Goal: Task Accomplishment & Management: Use online tool/utility

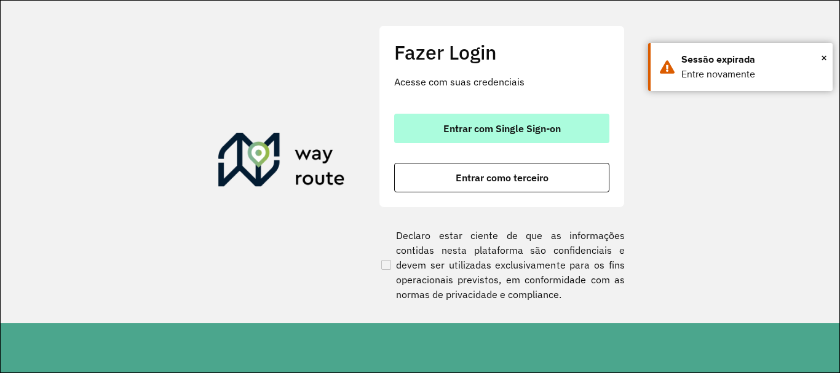
click at [519, 124] on span "Entrar com Single Sign-on" at bounding box center [501, 129] width 117 height 10
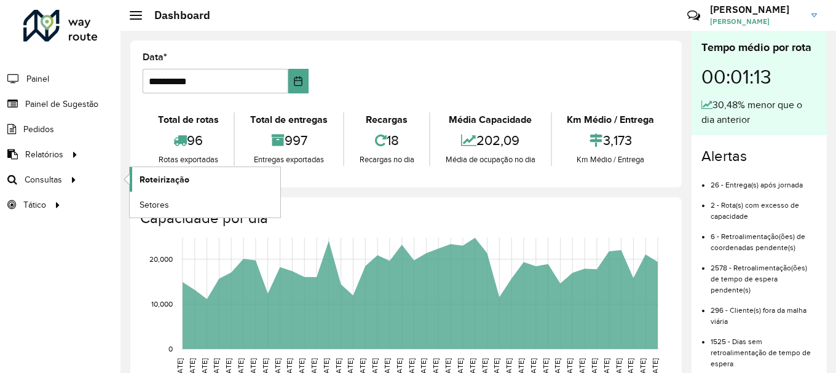
click at [145, 179] on span "Roteirização" at bounding box center [165, 179] width 50 height 13
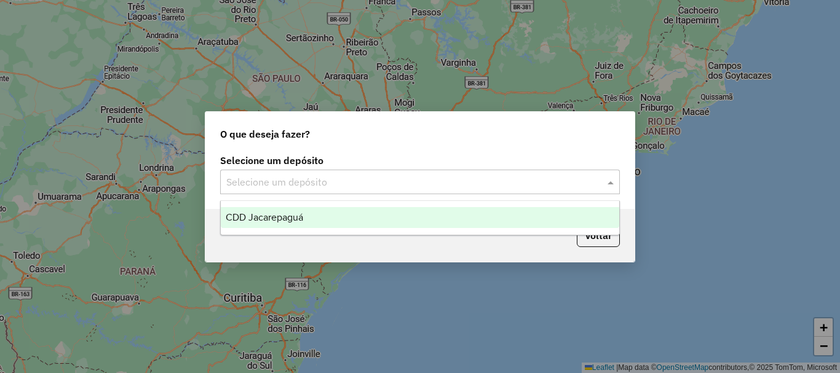
click at [548, 187] on input "text" at bounding box center [407, 182] width 363 height 15
click at [325, 213] on div "CDD Jacarepaguá" at bounding box center [420, 217] width 398 height 21
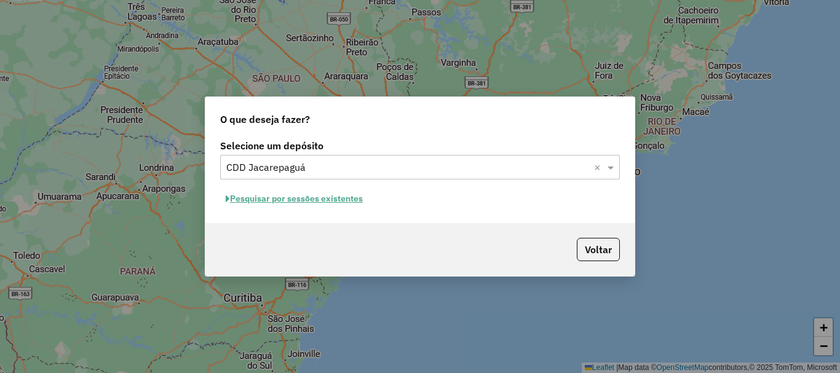
click at [310, 200] on button "Pesquisar por sessões existentes" at bounding box center [294, 198] width 148 height 19
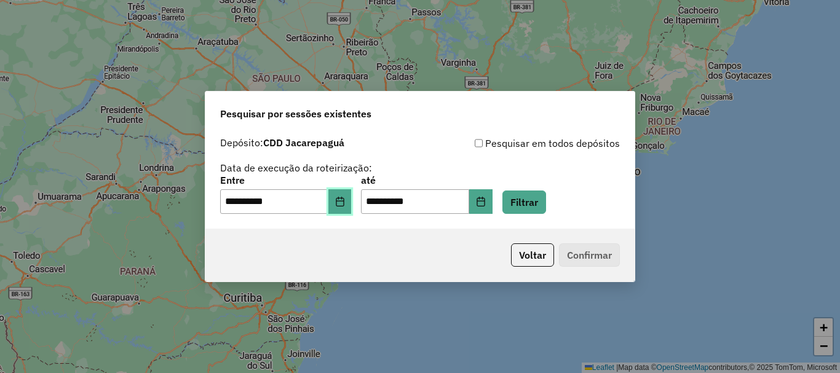
click at [345, 200] on icon "Choose Date" at bounding box center [340, 202] width 10 height 10
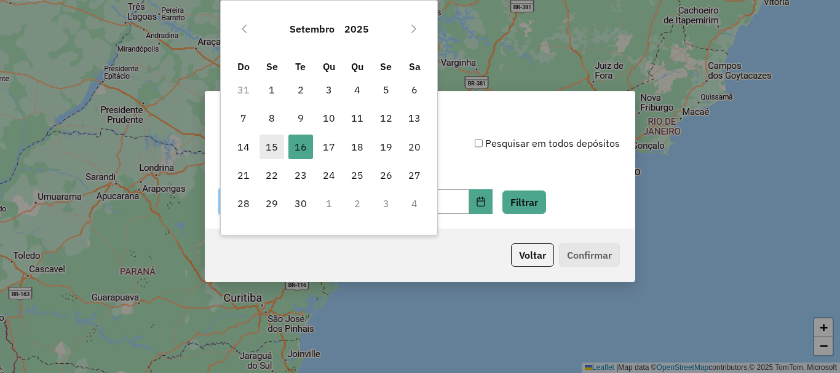
click at [272, 142] on span "15" at bounding box center [271, 147] width 25 height 25
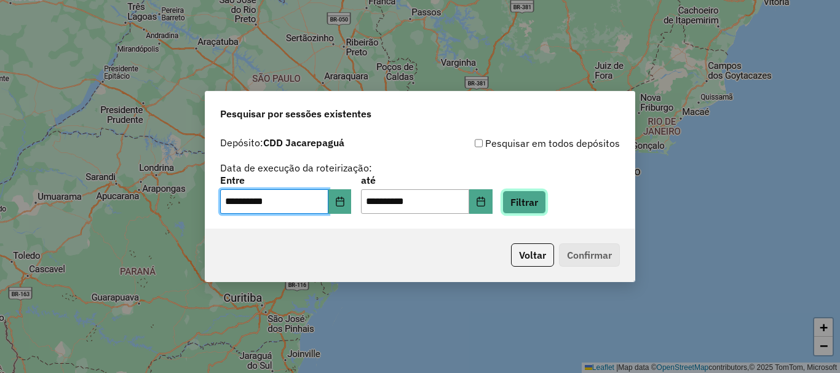
click at [534, 209] on button "Filtrar" at bounding box center [524, 202] width 44 height 23
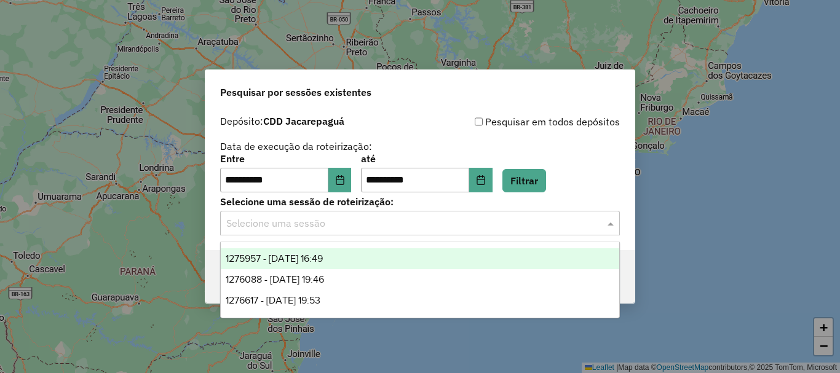
click at [522, 229] on input "text" at bounding box center [407, 223] width 363 height 15
click at [323, 258] on span "1275957 - 15/09/2025 16:49" at bounding box center [274, 258] width 97 height 10
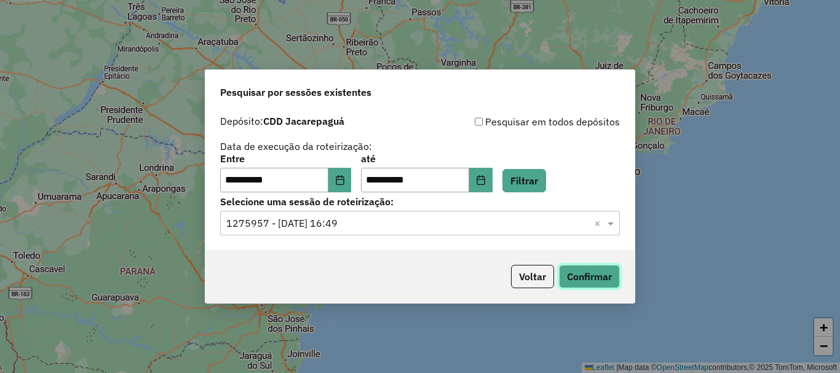
click at [580, 273] on button "Confirmar" at bounding box center [589, 276] width 61 height 23
click at [344, 177] on icon "Choose Date" at bounding box center [340, 180] width 8 height 10
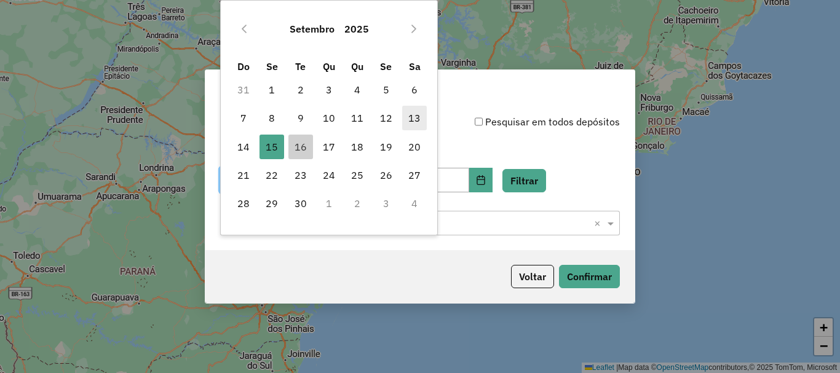
click at [415, 117] on span "13" at bounding box center [414, 118] width 25 height 25
type input "**********"
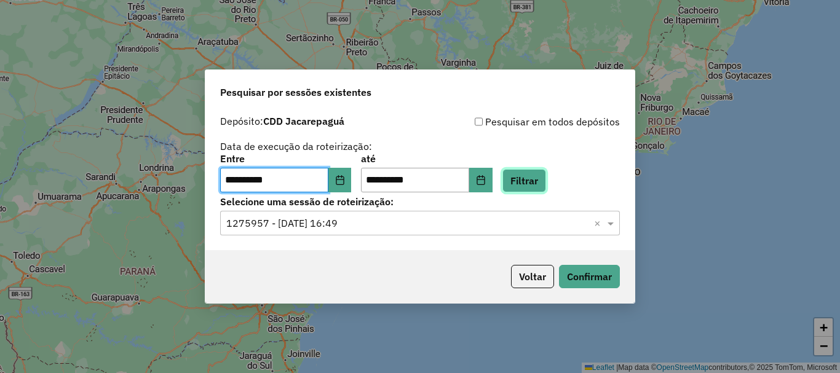
click at [538, 184] on button "Filtrar" at bounding box center [524, 180] width 44 height 23
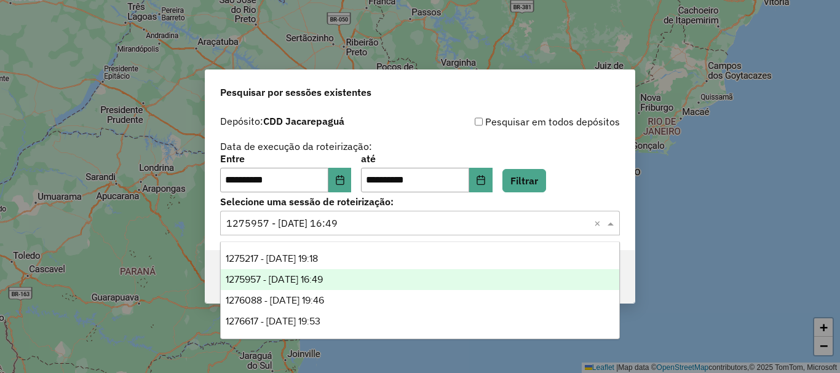
click at [610, 222] on span at bounding box center [611, 223] width 15 height 15
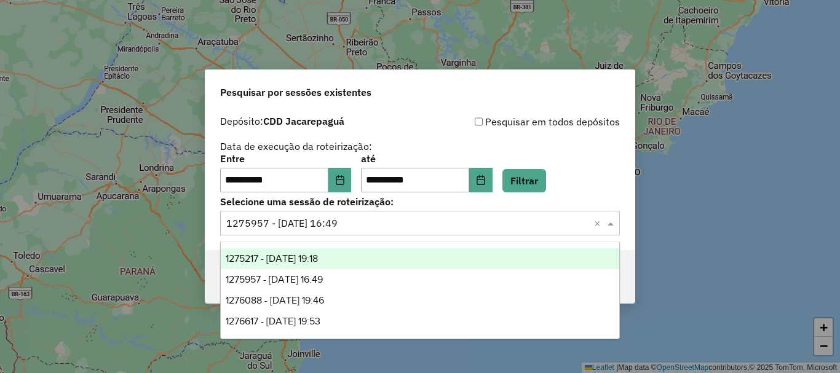
click at [318, 262] on span "1275217 - 13/09/2025 19:18" at bounding box center [272, 258] width 92 height 10
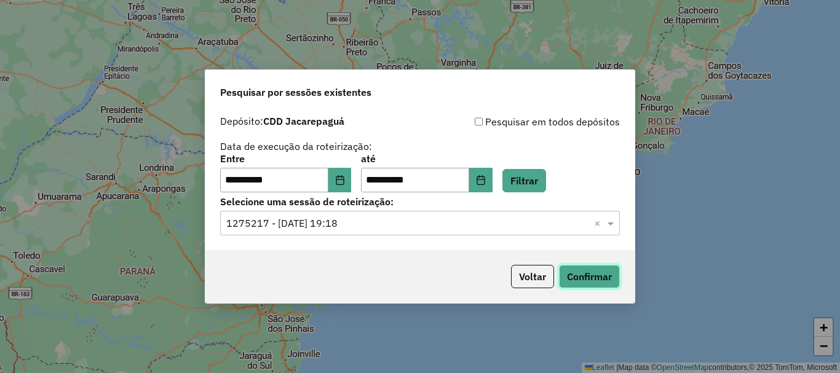
click at [583, 285] on button "Confirmar" at bounding box center [589, 276] width 61 height 23
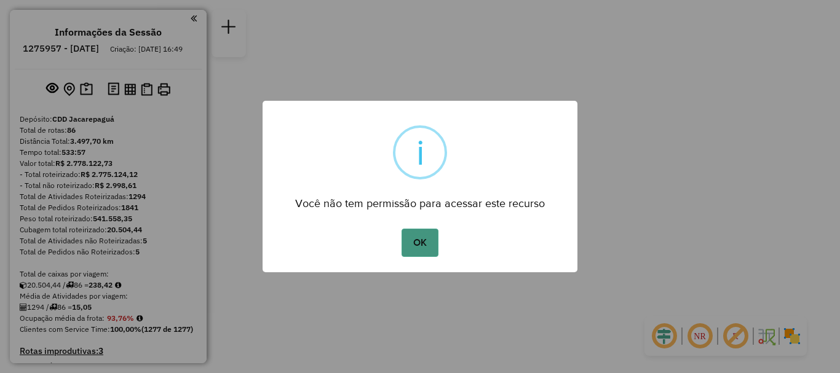
click at [419, 238] on button "OK" at bounding box center [419, 243] width 36 height 28
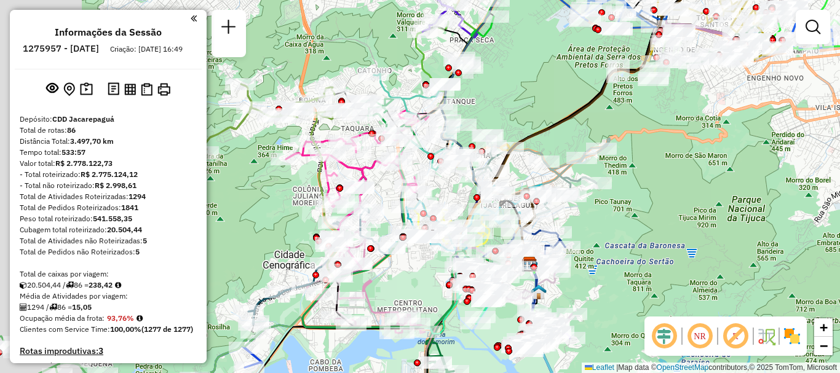
drag, startPoint x: 529, startPoint y: 256, endPoint x: 613, endPoint y: 231, distance: 87.1
click at [613, 231] on div "Janela de atendimento Grade de atendimento Capacidade Transportadoras Veículos …" at bounding box center [420, 186] width 840 height 373
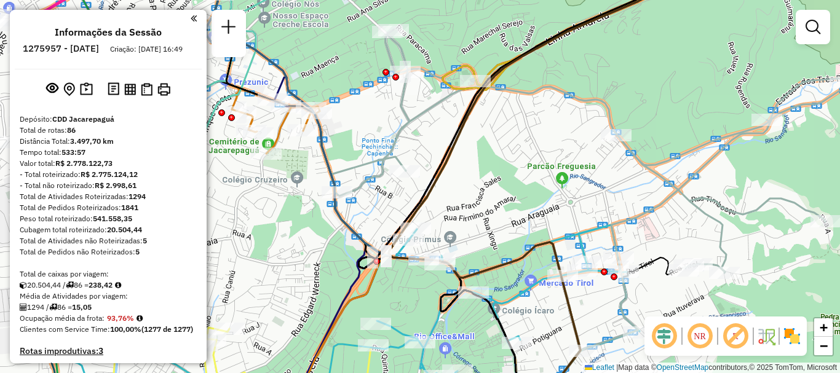
drag, startPoint x: 481, startPoint y: 207, endPoint x: 581, endPoint y: 206, distance: 100.2
click at [581, 206] on div "Janela de atendimento Grade de atendimento Capacidade Transportadoras Veículos …" at bounding box center [420, 186] width 840 height 373
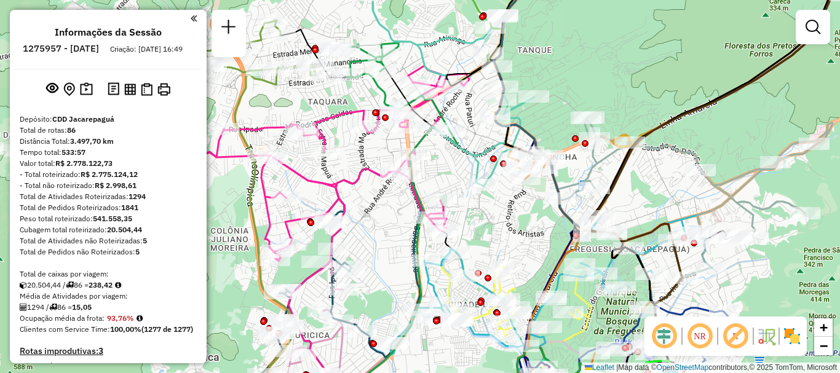
drag, startPoint x: 449, startPoint y: 172, endPoint x: 639, endPoint y: 178, distance: 190.0
click at [639, 178] on div "Janela de atendimento Grade de atendimento Capacidade Transportadoras Veículos …" at bounding box center [420, 186] width 840 height 373
select select "**********"
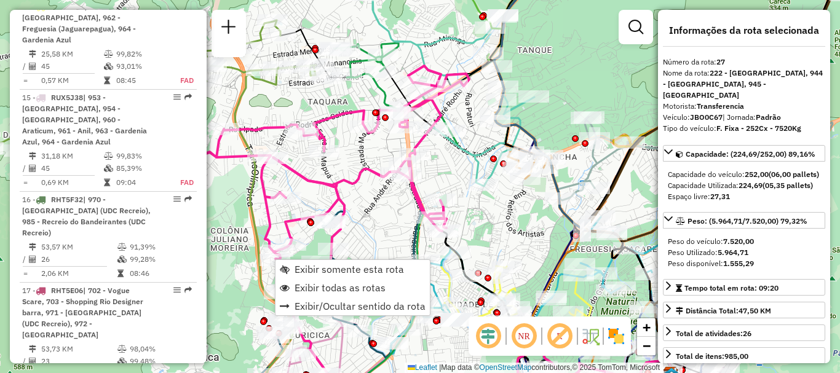
scroll to position [2515, 0]
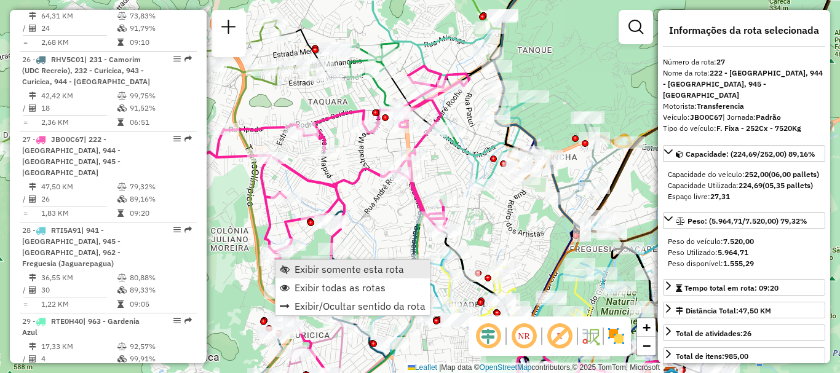
click at [302, 268] on span "Exibir somente esta rota" at bounding box center [348, 269] width 109 height 10
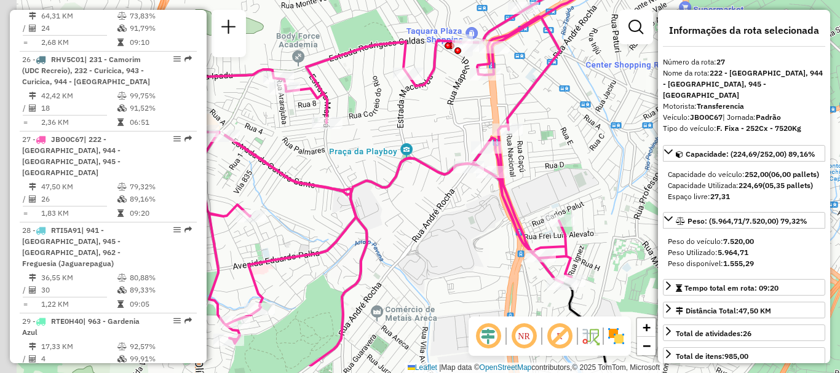
drag, startPoint x: 407, startPoint y: 162, endPoint x: 447, endPoint y: 109, distance: 66.3
click at [447, 109] on div "Janela de atendimento Grade de atendimento Capacidade Transportadoras Veículos …" at bounding box center [420, 186] width 840 height 373
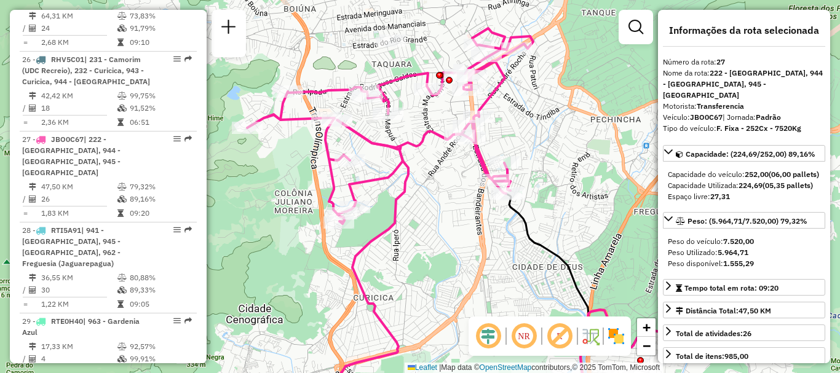
click at [616, 336] on img at bounding box center [616, 336] width 20 height 20
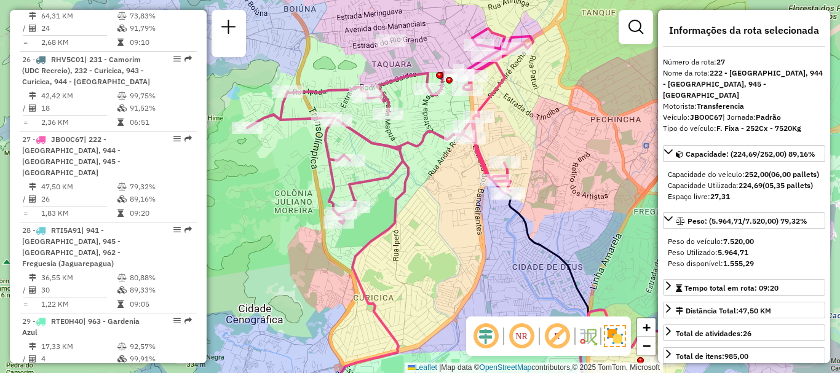
click at [519, 334] on em at bounding box center [521, 336] width 30 height 30
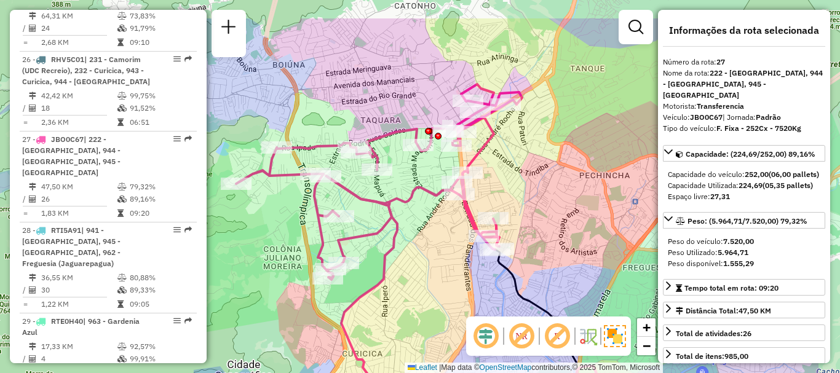
drag, startPoint x: 564, startPoint y: 171, endPoint x: 553, endPoint y: 227, distance: 57.0
click at [553, 227] on div "Janela de atendimento Grade de atendimento Capacidade Transportadoras Veículos …" at bounding box center [420, 186] width 840 height 373
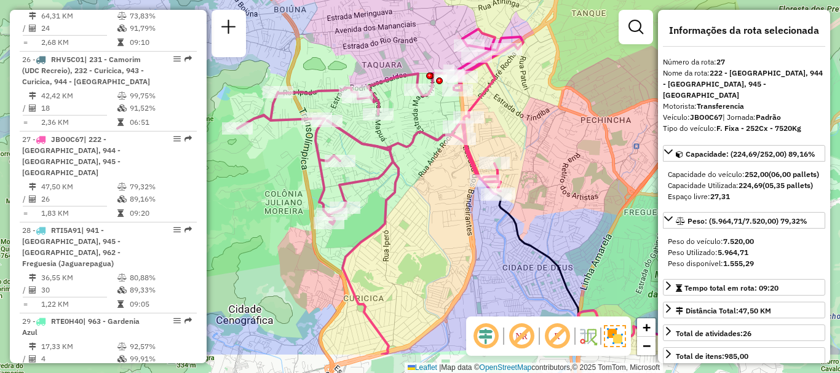
drag, startPoint x: 561, startPoint y: 230, endPoint x: 562, endPoint y: 175, distance: 55.3
click at [562, 175] on div "Janela de atendimento Grade de atendimento Capacidade Transportadoras Veículos …" at bounding box center [420, 186] width 840 height 373
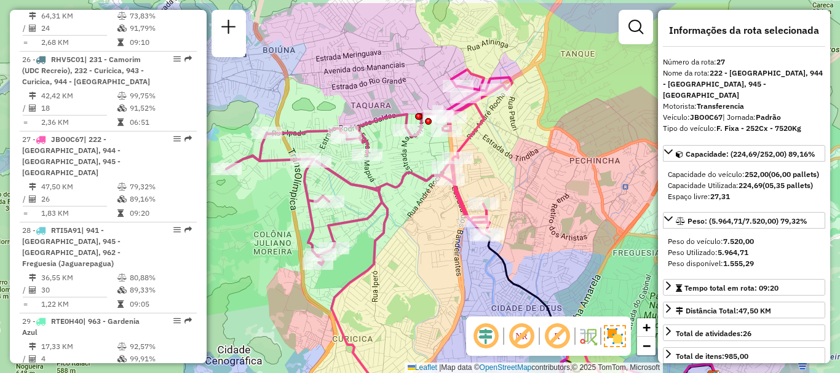
drag, startPoint x: 572, startPoint y: 157, endPoint x: 561, endPoint y: 197, distance: 42.0
click at [561, 197] on div "Janela de atendimento Grade de atendimento Capacidade Transportadoras Veículos …" at bounding box center [420, 186] width 840 height 373
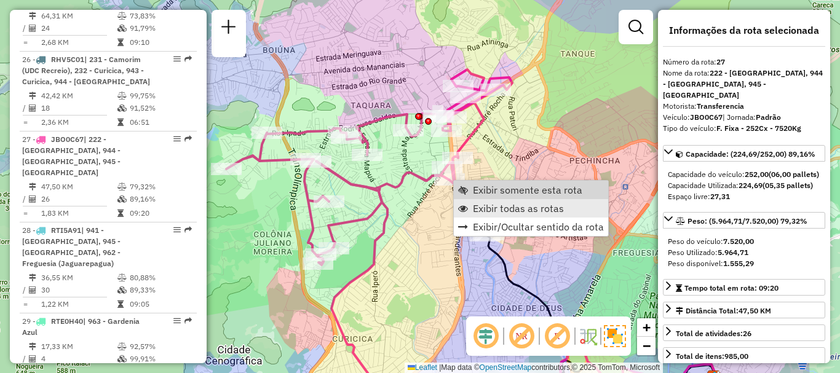
click at [493, 208] on span "Exibir todas as rotas" at bounding box center [518, 208] width 91 height 10
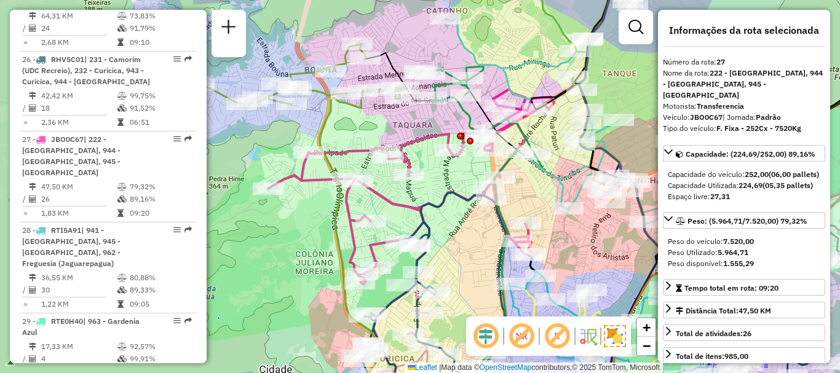
drag, startPoint x: 542, startPoint y: 222, endPoint x: 584, endPoint y: 242, distance: 46.2
click at [584, 242] on div "Janela de atendimento Grade de atendimento Capacidade Transportadoras Veículos …" at bounding box center [420, 186] width 840 height 373
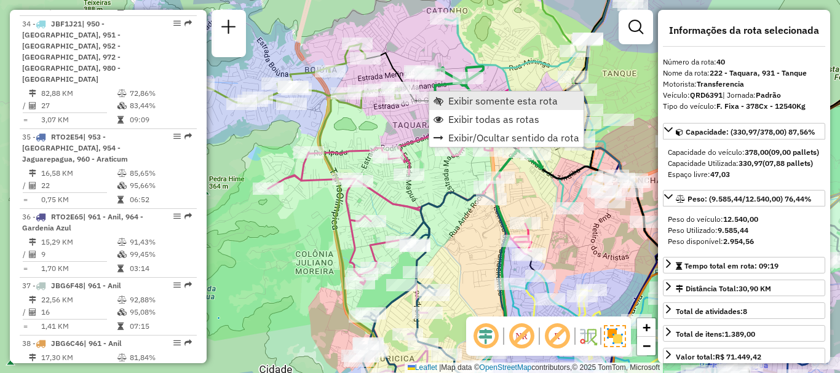
scroll to position [3399, 0]
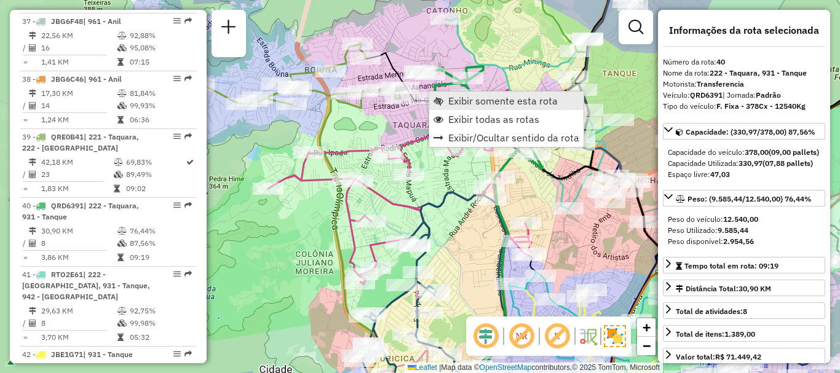
click at [456, 103] on span "Exibir somente esta rota" at bounding box center [502, 101] width 109 height 10
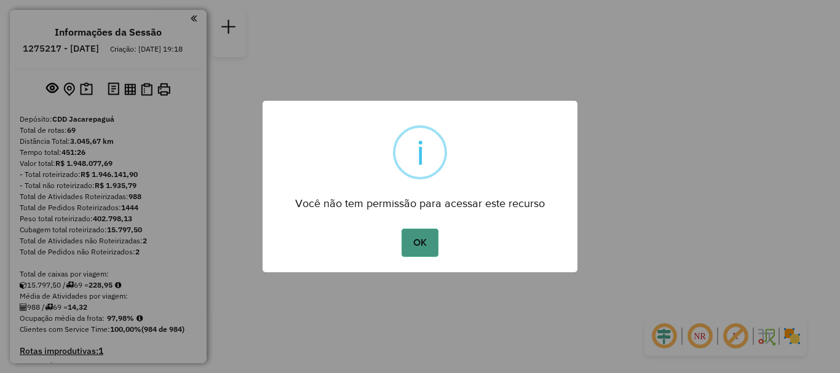
click at [427, 242] on button "OK" at bounding box center [419, 243] width 36 height 28
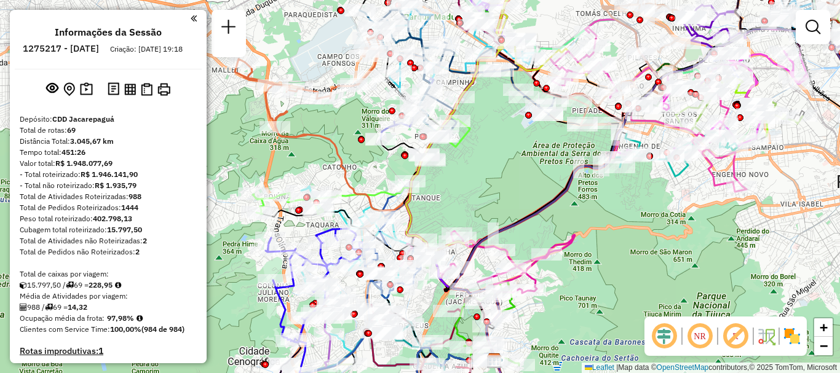
drag, startPoint x: 433, startPoint y: 194, endPoint x: 486, endPoint y: 194, distance: 53.5
click at [486, 194] on div "Janela de atendimento Grade de atendimento Capacidade Transportadoras Veículos …" at bounding box center [420, 186] width 840 height 373
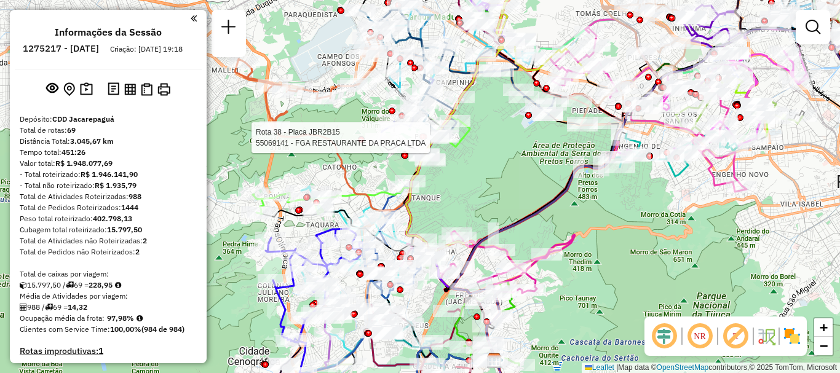
select select "**********"
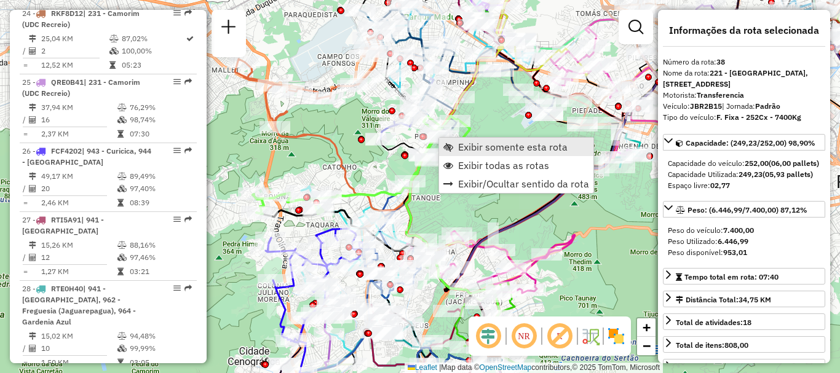
scroll to position [3261, 0]
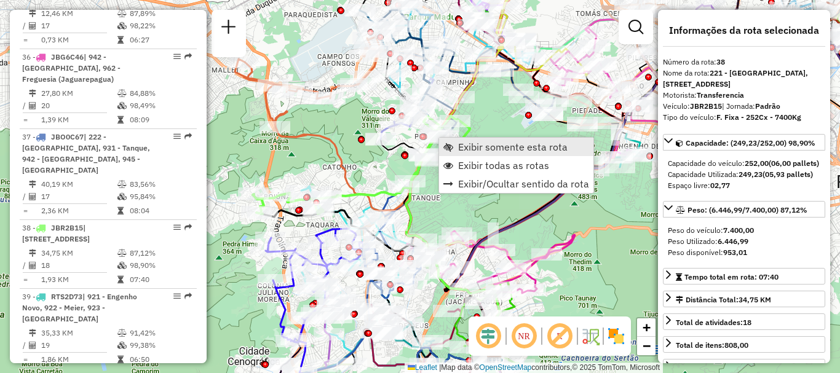
click at [461, 146] on span "Exibir somente esta rota" at bounding box center [512, 147] width 109 height 10
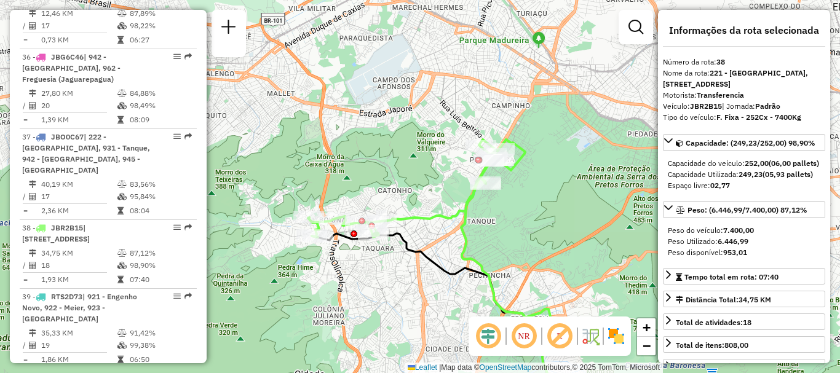
drag, startPoint x: 447, startPoint y: 135, endPoint x: 459, endPoint y: 214, distance: 80.8
click at [458, 214] on icon at bounding box center [416, 189] width 217 height 98
click at [531, 211] on div "Janela de atendimento Grade de atendimento Capacidade Transportadoras Veículos …" at bounding box center [420, 186] width 840 height 373
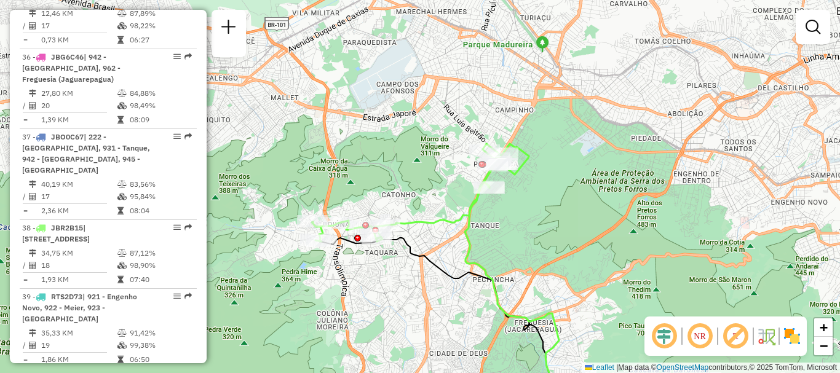
click at [545, 218] on div "Janela de atendimento Grade de atendimento Capacidade Transportadoras Veículos …" at bounding box center [420, 186] width 840 height 373
select select "**********"
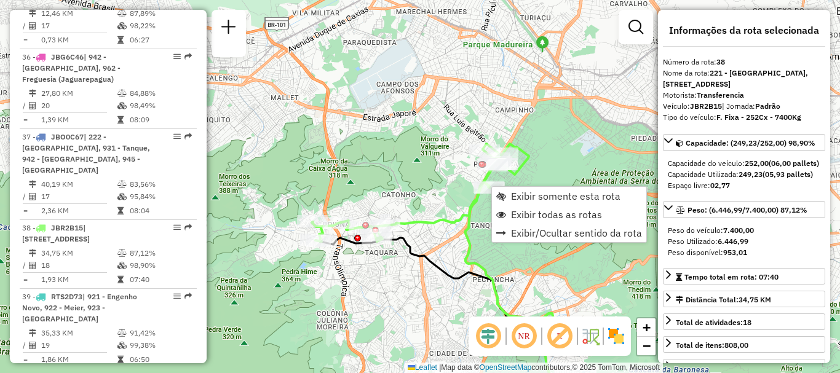
click at [552, 150] on div "Janela de atendimento Grade de atendimento Capacidade Transportadoras Veículos …" at bounding box center [420, 186] width 840 height 373
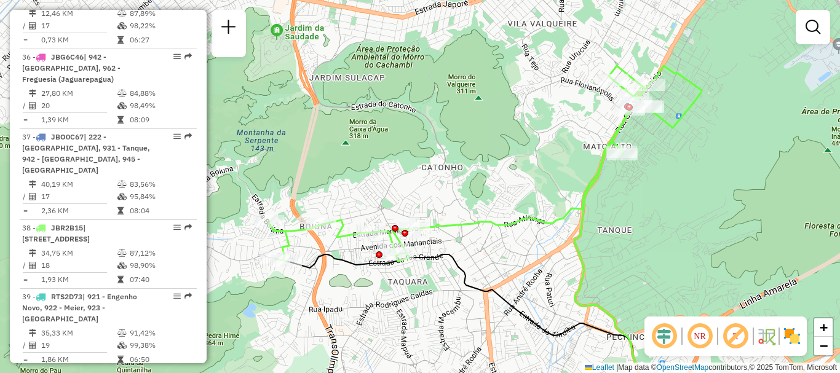
drag, startPoint x: 540, startPoint y: 235, endPoint x: 659, endPoint y: 186, distance: 129.2
click at [659, 186] on div "Janela de atendimento Grade de atendimento Capacidade Transportadoras Veículos …" at bounding box center [420, 186] width 840 height 373
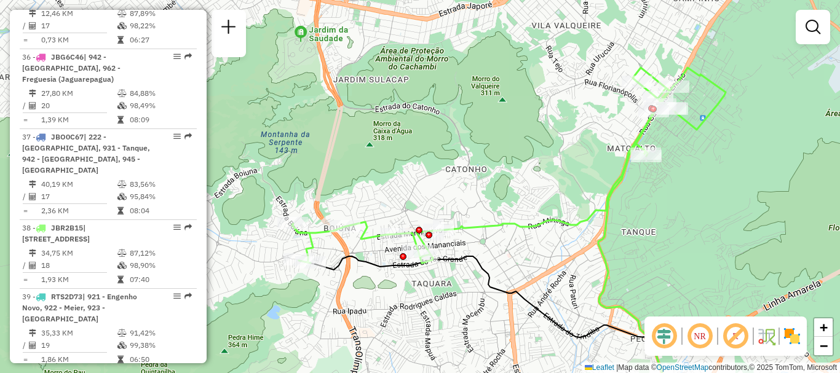
drag, startPoint x: 478, startPoint y: 170, endPoint x: 502, endPoint y: 172, distance: 24.0
click at [502, 172] on div "Janela de atendimento Grade de atendimento Capacidade Transportadoras Veículos …" at bounding box center [420, 186] width 840 height 373
select select "**********"
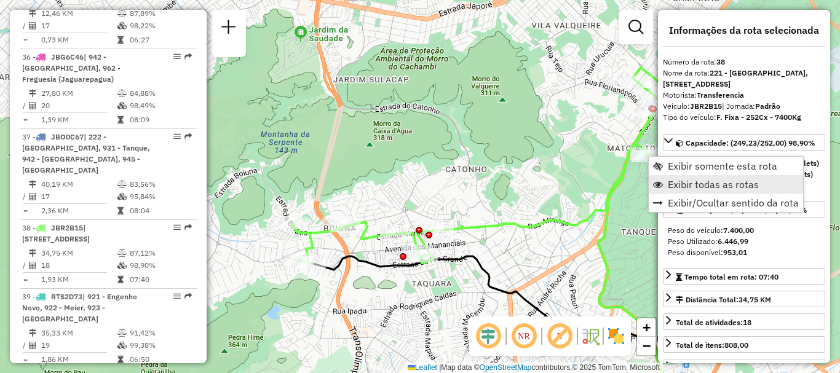
click at [717, 186] on span "Exibir todas as rotas" at bounding box center [712, 184] width 91 height 10
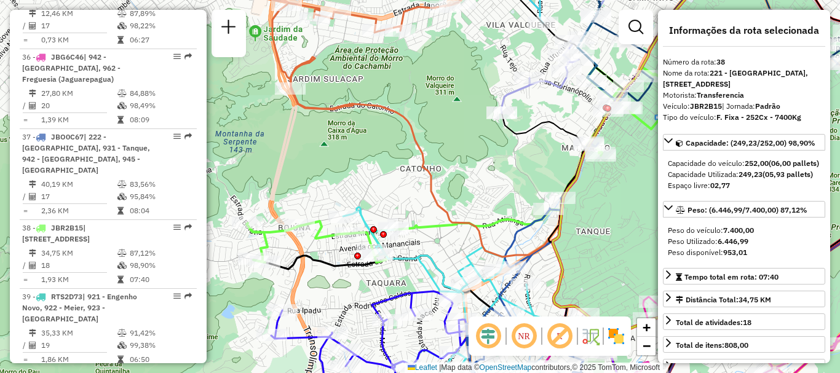
drag, startPoint x: 630, startPoint y: 266, endPoint x: 584, endPoint y: 266, distance: 45.5
click at [584, 266] on div "Janela de atendimento Grade de atendimento Capacidade Transportadoras Veículos …" at bounding box center [420, 186] width 840 height 373
click at [618, 200] on div "Janela de atendimento Grade de atendimento Capacidade Transportadoras Veículos …" at bounding box center [420, 186] width 840 height 373
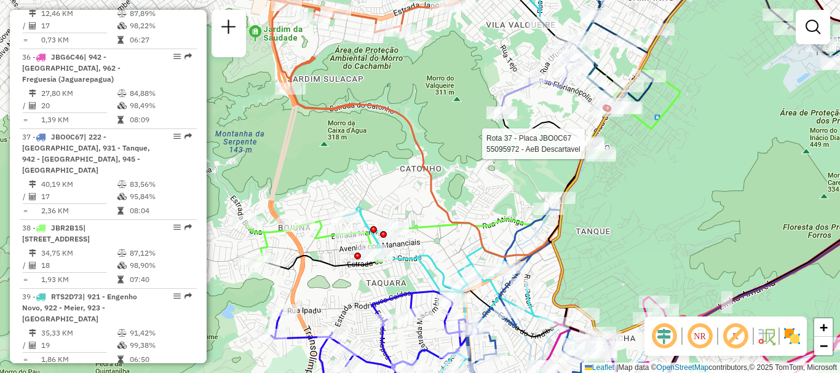
select select "**********"
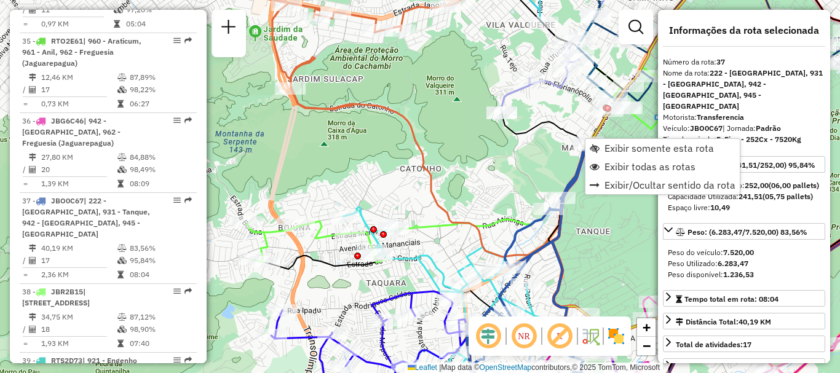
scroll to position [3181, 0]
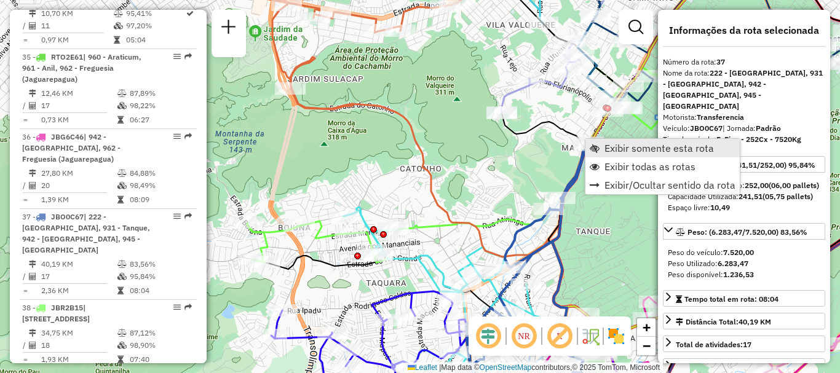
click at [622, 146] on span "Exibir somente esta rota" at bounding box center [658, 148] width 109 height 10
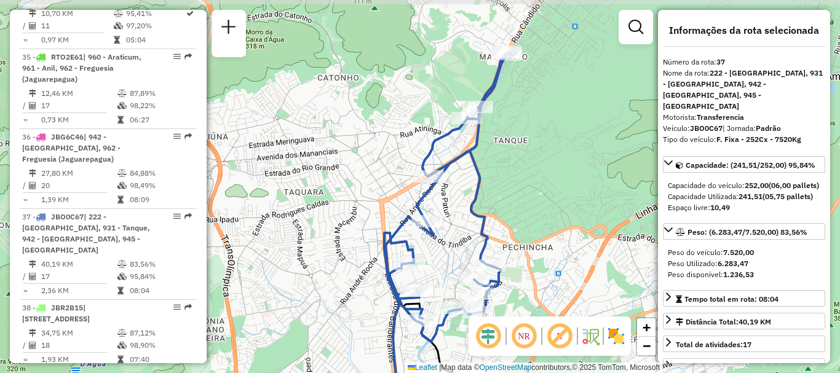
drag, startPoint x: 487, startPoint y: 132, endPoint x: 529, endPoint y: 195, distance: 75.9
click at [529, 195] on div "Janela de atendimento Grade de atendimento Capacidade Transportadoras Veículos …" at bounding box center [420, 186] width 840 height 373
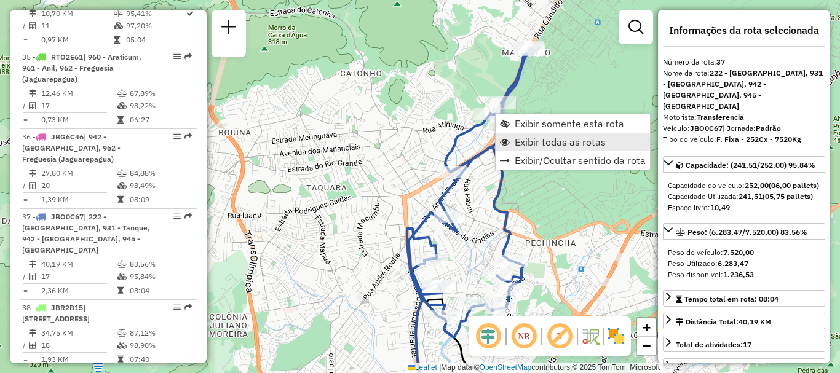
click at [535, 138] on span "Exibir todas as rotas" at bounding box center [559, 142] width 91 height 10
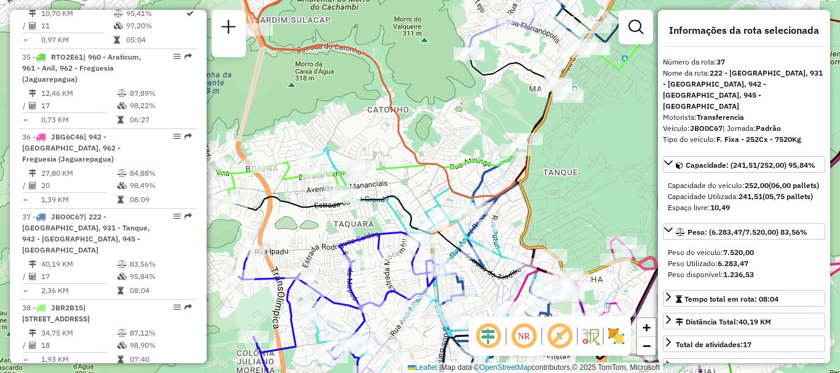
drag, startPoint x: 535, startPoint y: 140, endPoint x: 562, endPoint y: 176, distance: 45.2
click at [562, 176] on div "Janela de atendimento Grade de atendimento Capacidade Transportadoras Veículos …" at bounding box center [420, 186] width 840 height 373
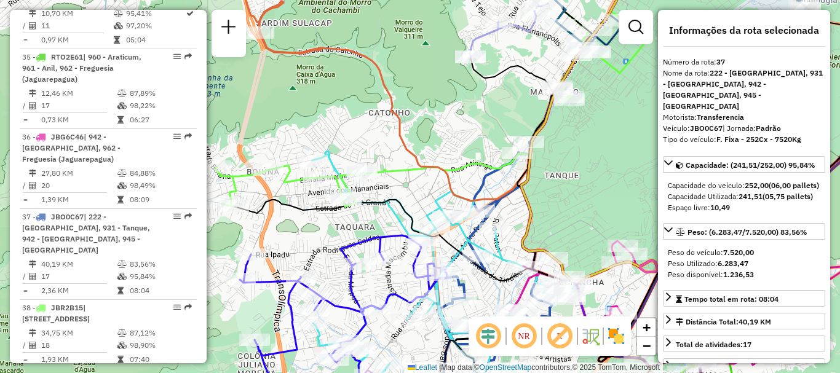
click at [592, 116] on div "Janela de atendimento Grade de atendimento Capacidade Transportadoras Veículos …" at bounding box center [420, 186] width 840 height 373
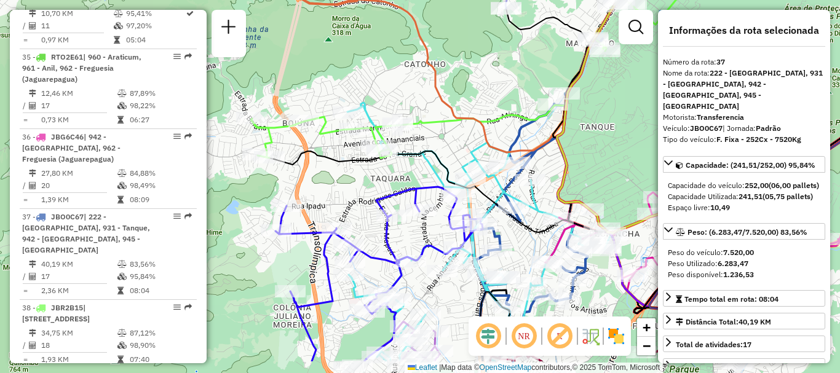
drag, startPoint x: 584, startPoint y: 210, endPoint x: 620, endPoint y: 161, distance: 60.2
click at [620, 161] on div "Janela de atendimento Grade de atendimento Capacidade Transportadoras Veículos …" at bounding box center [420, 186] width 840 height 373
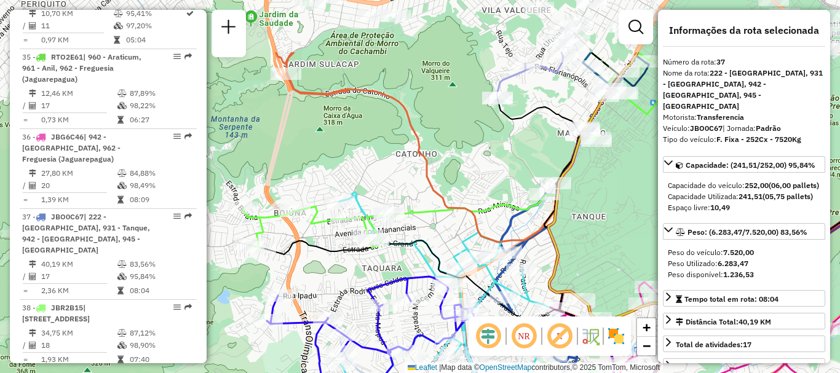
drag, startPoint x: 504, startPoint y: 74, endPoint x: 495, endPoint y: 164, distance: 90.1
click at [495, 164] on div "Janela de atendimento Grade de atendimento Capacidade Transportadoras Veículos …" at bounding box center [420, 186] width 840 height 373
click at [607, 157] on div "Janela de atendimento Grade de atendimento Capacidade Transportadoras Veículos …" at bounding box center [420, 186] width 840 height 373
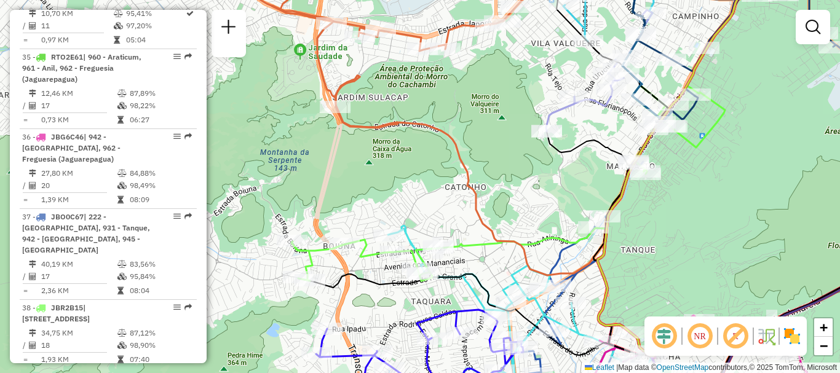
drag, startPoint x: 637, startPoint y: 176, endPoint x: 685, endPoint y: 208, distance: 57.1
click at [685, 208] on div "Janela de atendimento Grade de atendimento Capacidade Transportadoras Veículos …" at bounding box center [420, 186] width 840 height 373
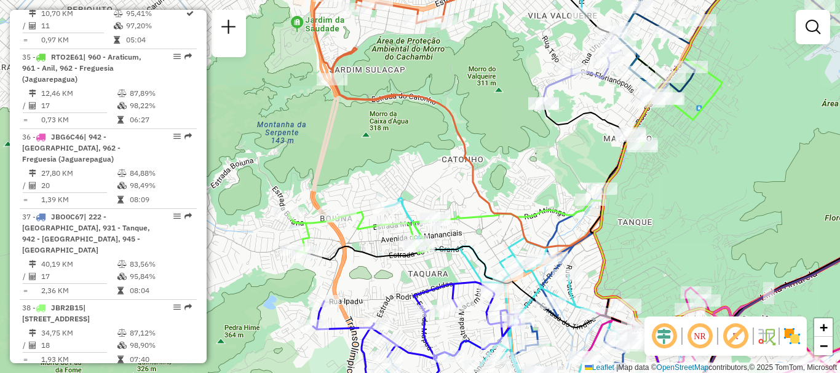
drag, startPoint x: 698, startPoint y: 250, endPoint x: 695, endPoint y: 222, distance: 27.8
click at [695, 222] on div "Janela de atendimento Grade de atendimento Capacidade Transportadoras Veículos …" at bounding box center [420, 186] width 840 height 373
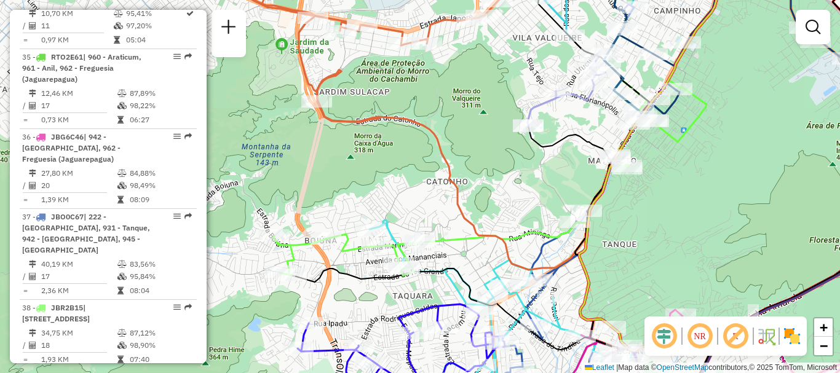
drag, startPoint x: 513, startPoint y: 164, endPoint x: 497, endPoint y: 186, distance: 26.9
click at [497, 186] on div "Janela de atendimento Grade de atendimento Capacidade Transportadoras Veículos …" at bounding box center [420, 186] width 840 height 373
